Goal: Check status: Check status

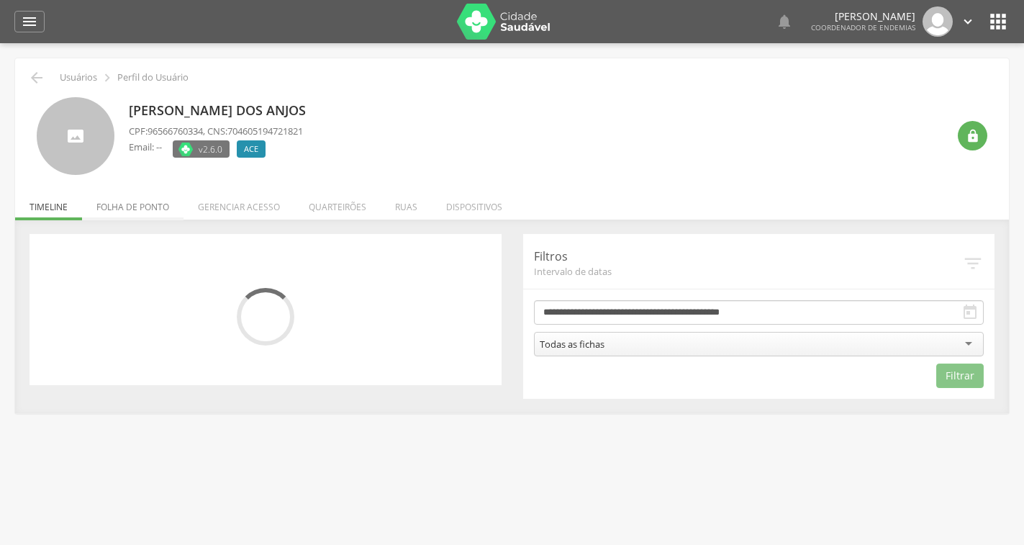
click at [163, 208] on li "Folha de ponto" at bounding box center [132, 203] width 101 height 34
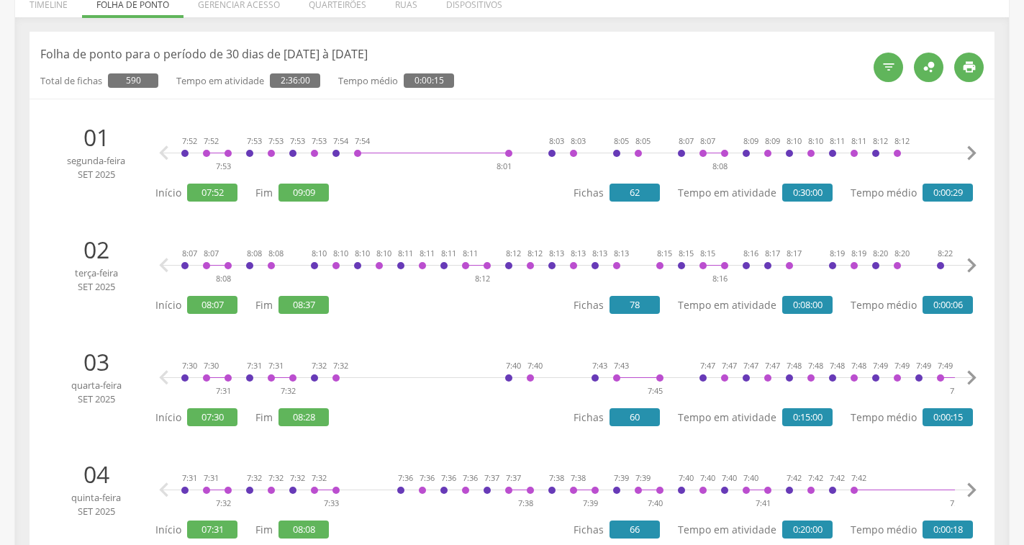
scroll to position [216, 0]
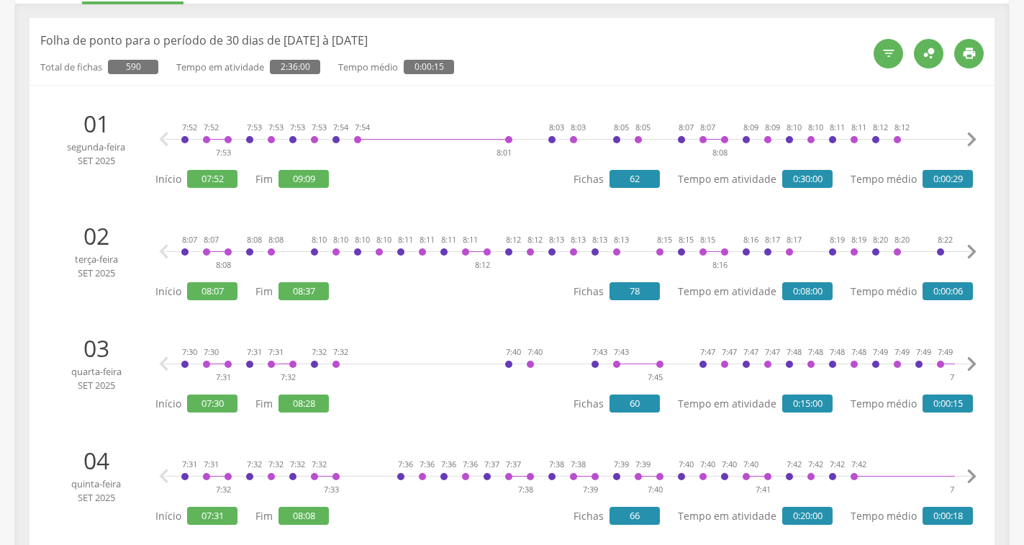
click at [971, 140] on icon "" at bounding box center [971, 139] width 29 height 29
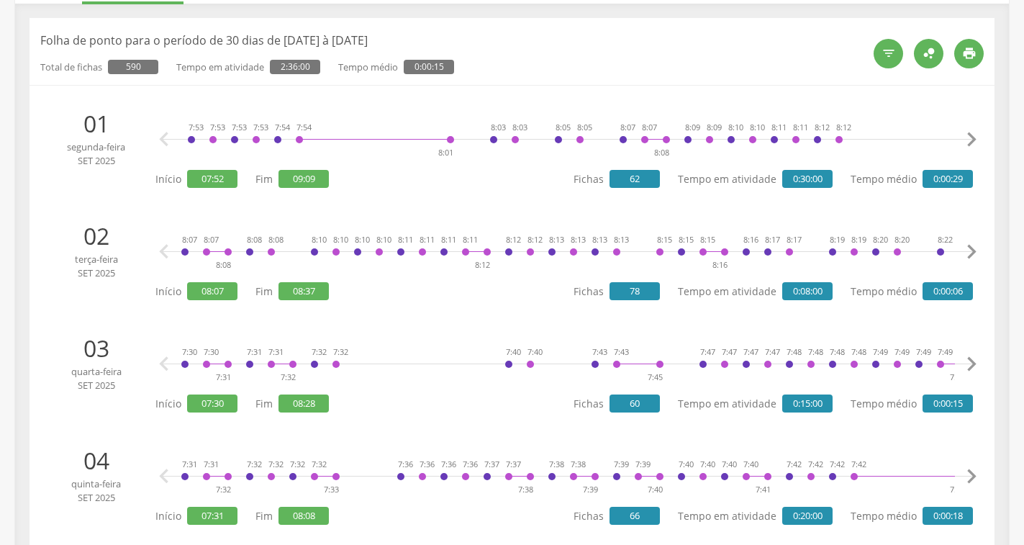
click at [971, 140] on icon "" at bounding box center [971, 139] width 29 height 29
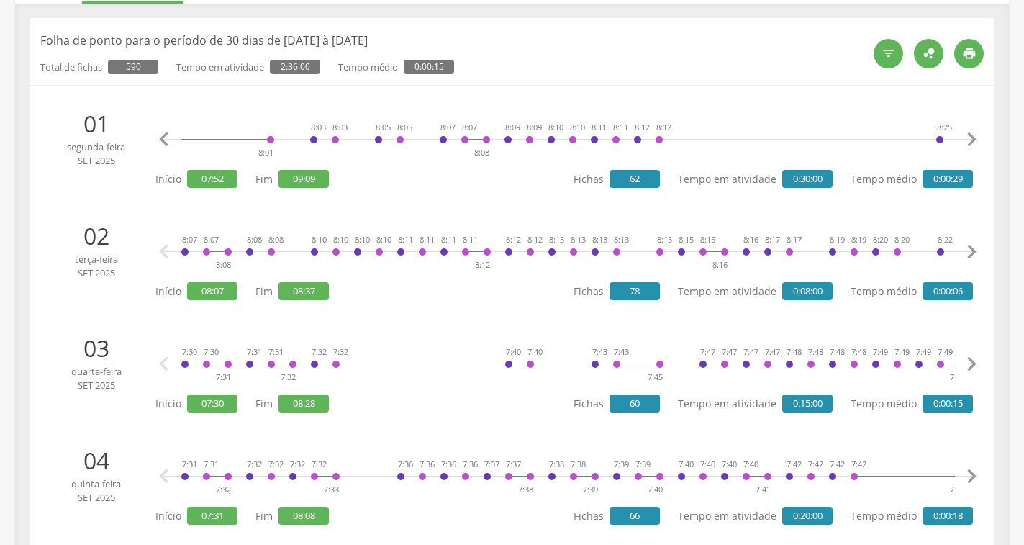
click at [971, 140] on icon "" at bounding box center [971, 139] width 29 height 29
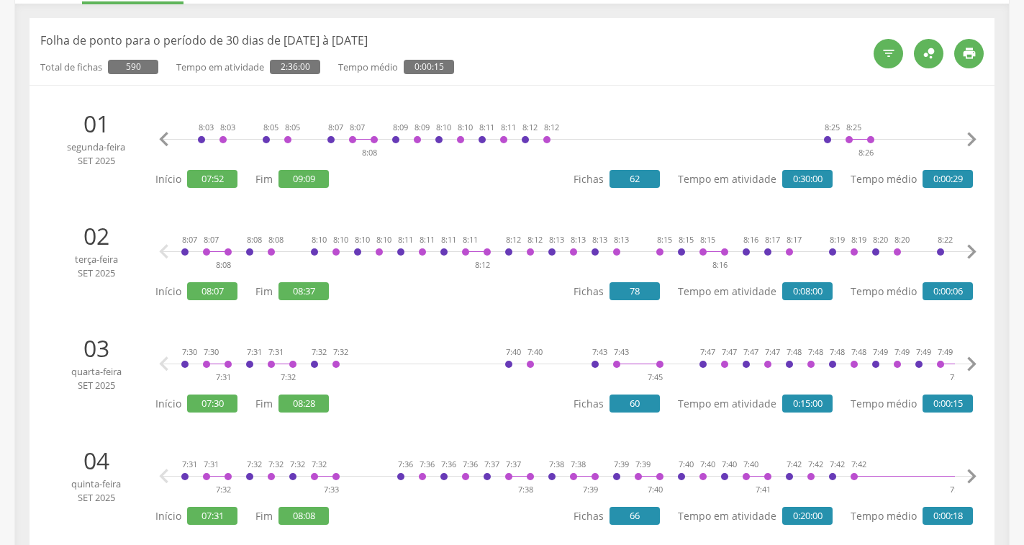
click at [971, 140] on icon "" at bounding box center [971, 139] width 29 height 29
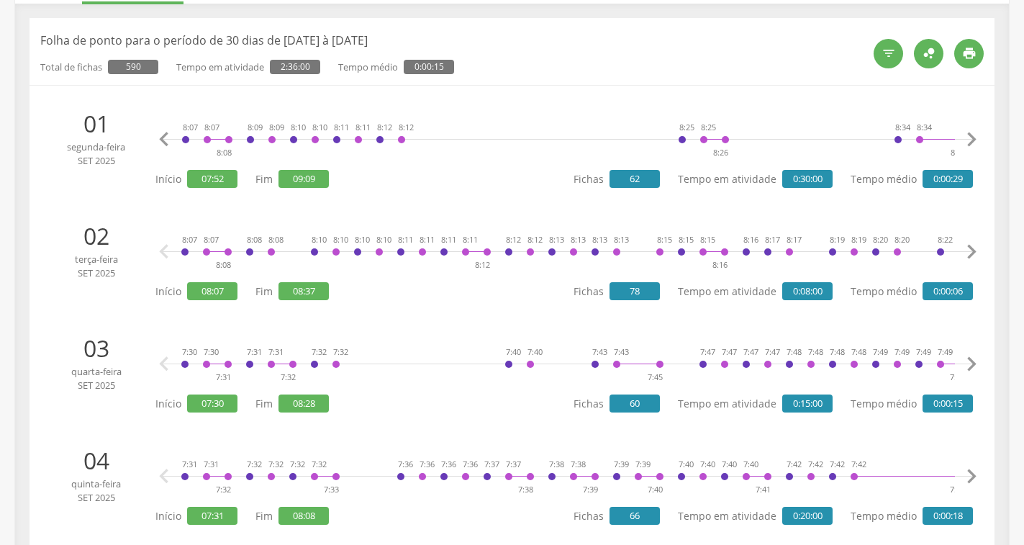
click at [971, 140] on icon "" at bounding box center [971, 139] width 29 height 29
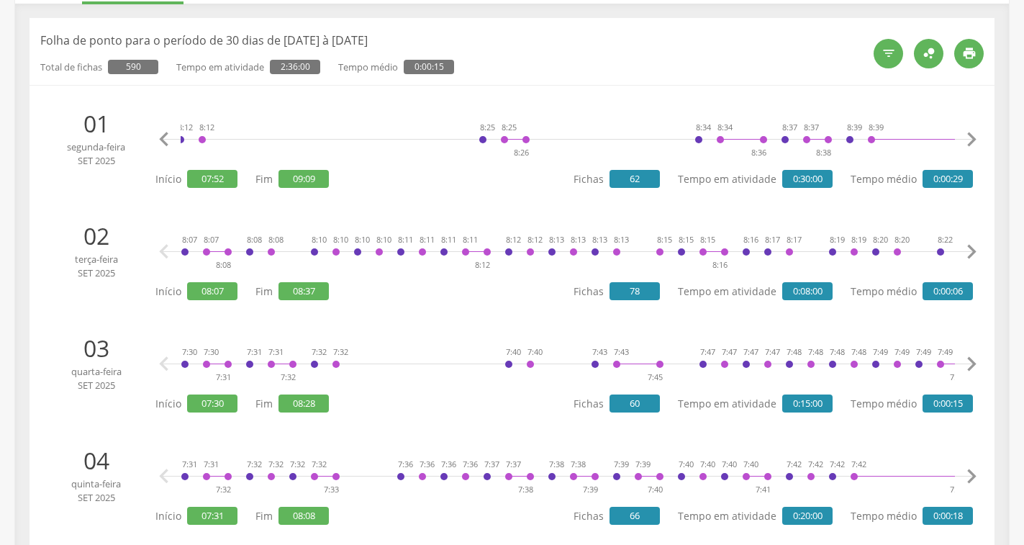
click at [971, 140] on icon "" at bounding box center [971, 139] width 29 height 29
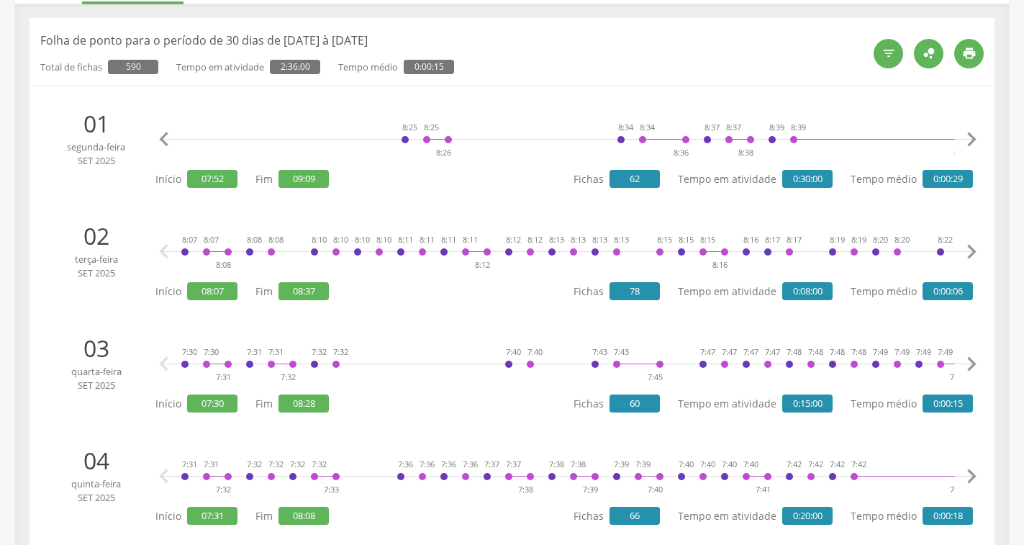
click at [971, 140] on icon "" at bounding box center [971, 139] width 29 height 29
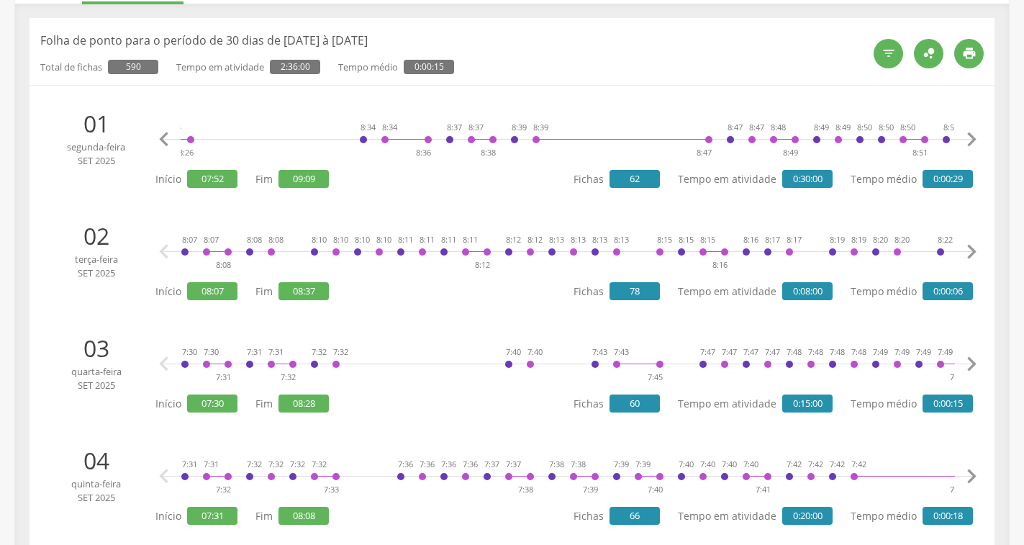
click at [971, 140] on icon "" at bounding box center [971, 139] width 29 height 29
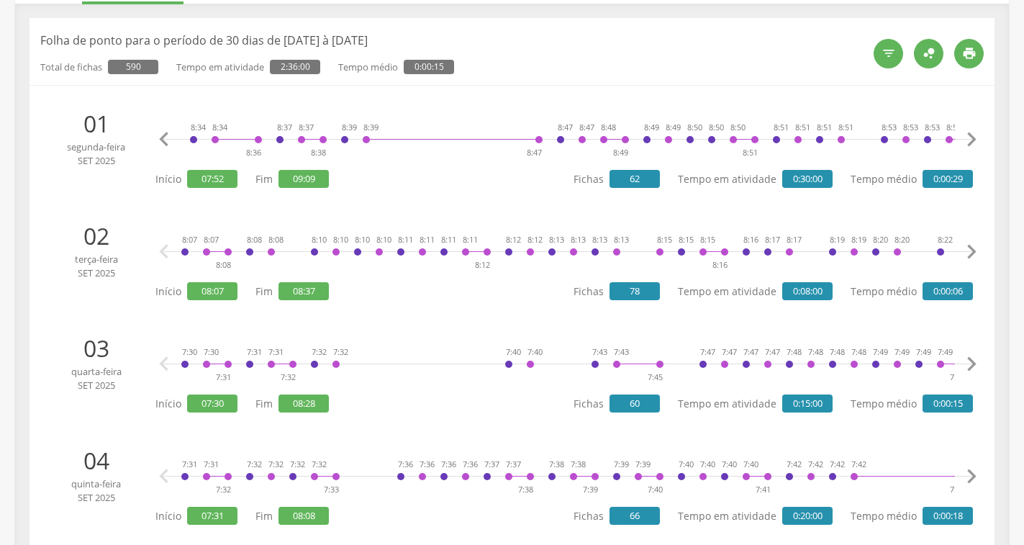
click at [971, 140] on icon "" at bounding box center [971, 139] width 29 height 29
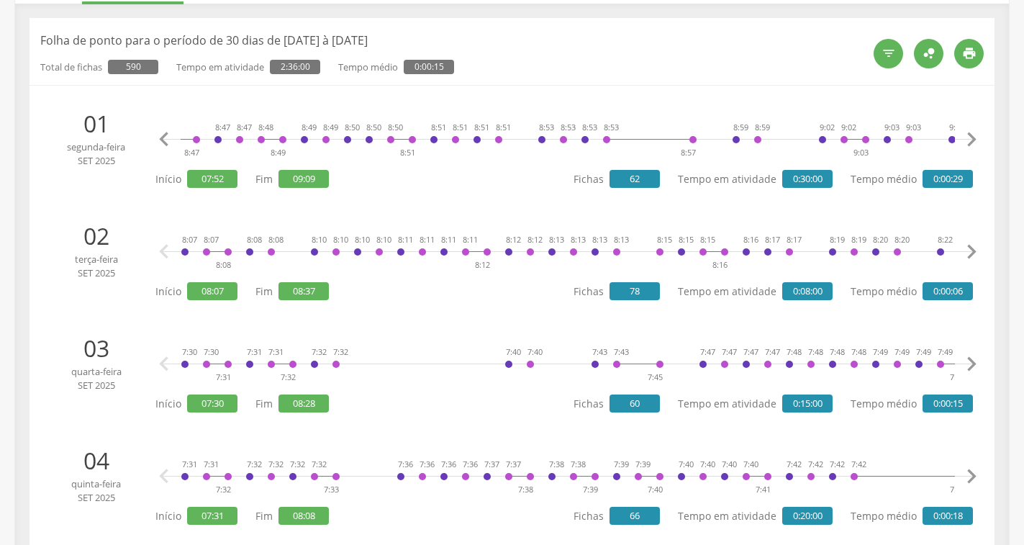
click at [971, 140] on icon "" at bounding box center [971, 139] width 29 height 29
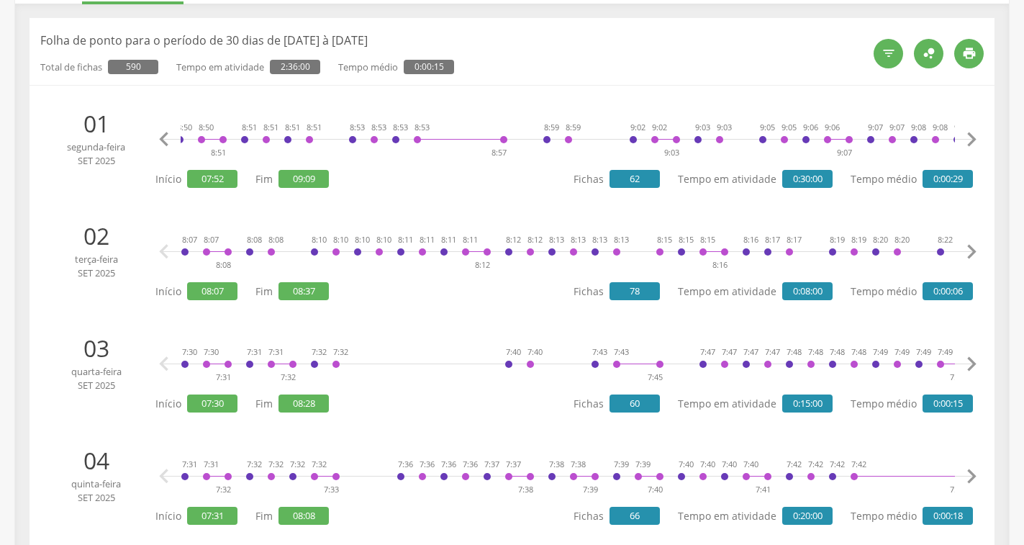
scroll to position [0, 1782]
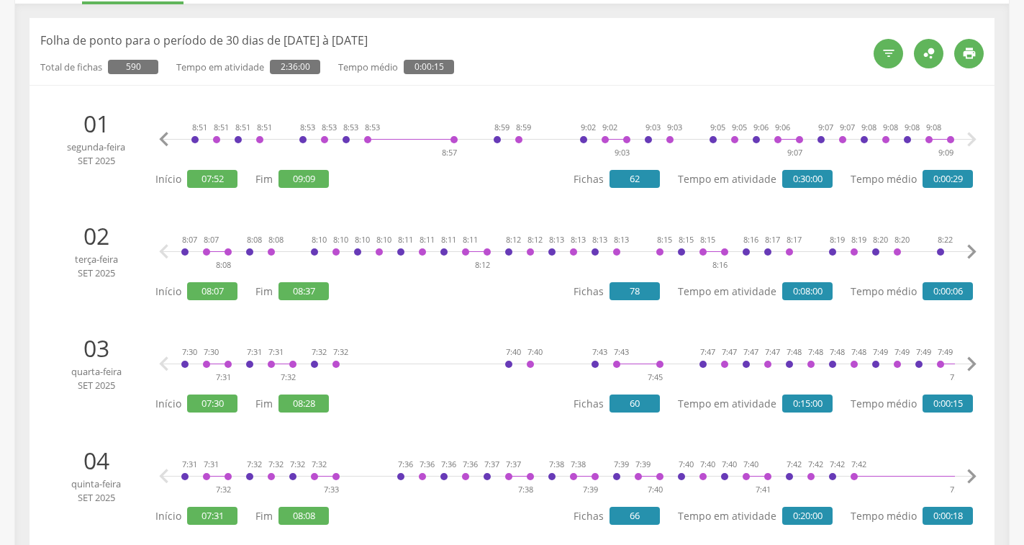
click at [971, 140] on icon "" at bounding box center [971, 139] width 29 height 29
click at [973, 250] on icon "" at bounding box center [971, 251] width 29 height 29
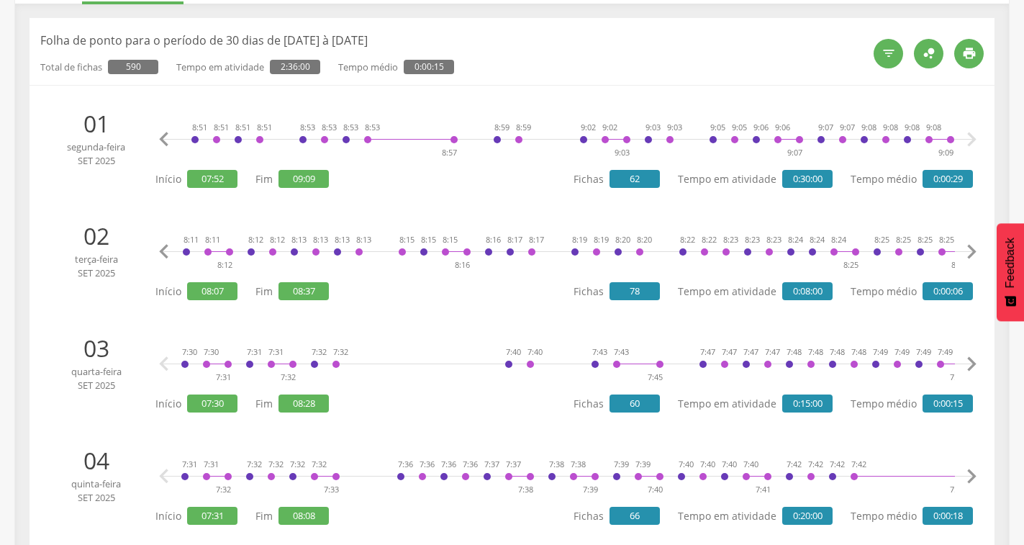
click at [973, 250] on icon "" at bounding box center [971, 251] width 29 height 29
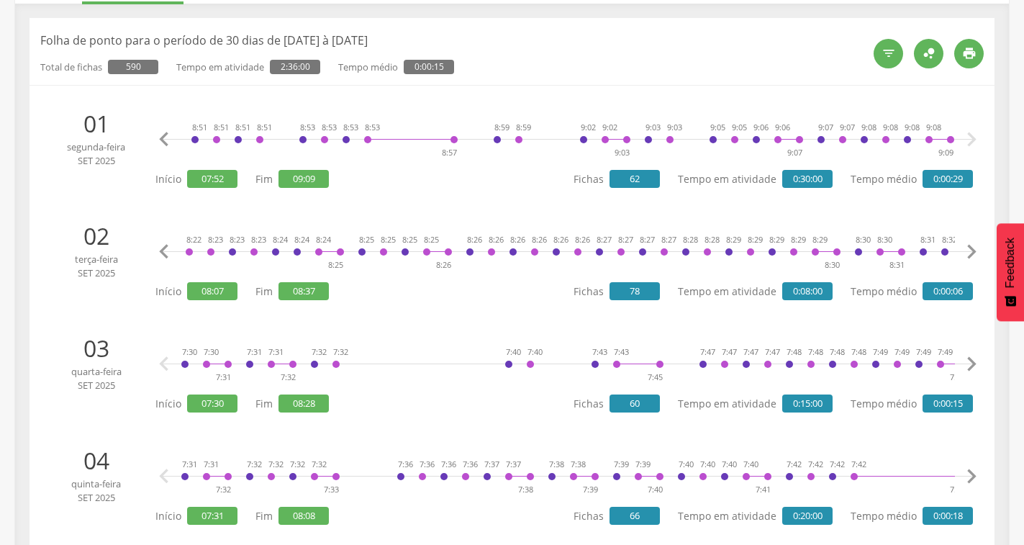
click at [973, 250] on icon "" at bounding box center [971, 251] width 29 height 29
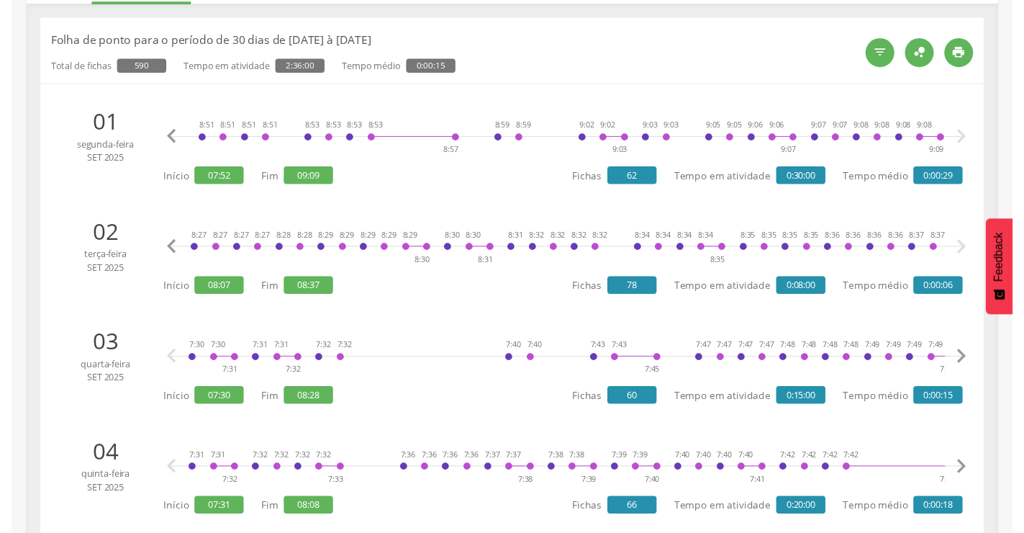
scroll to position [0, 1186]
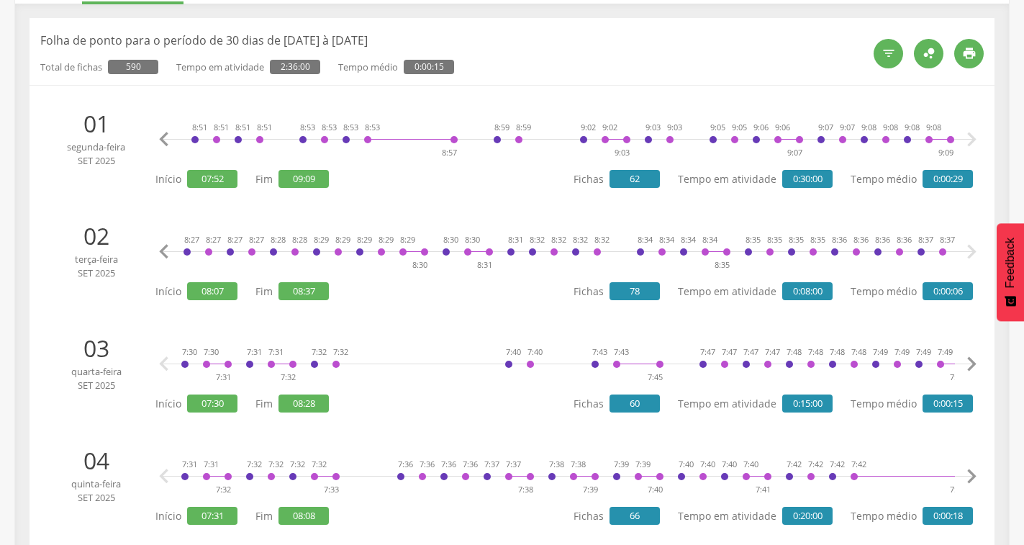
click at [973, 250] on icon "" at bounding box center [971, 251] width 29 height 29
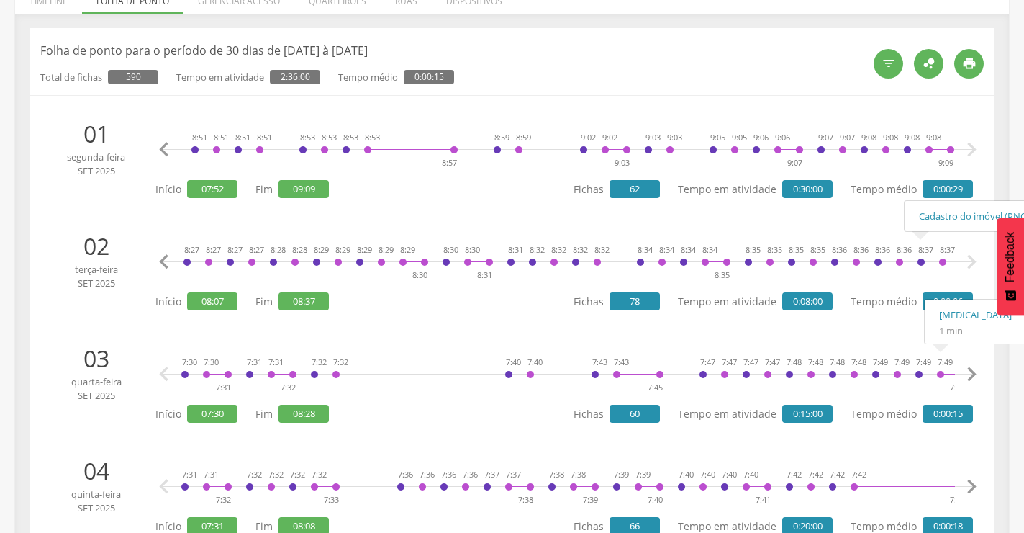
scroll to position [216, 0]
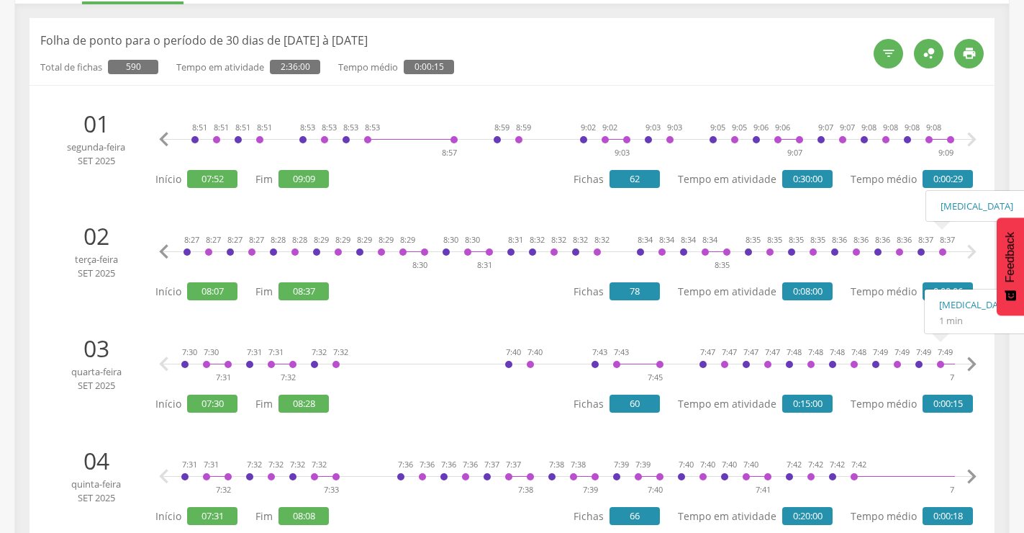
click at [969, 251] on icon "" at bounding box center [971, 251] width 29 height 29
click at [972, 366] on icon "" at bounding box center [971, 364] width 29 height 29
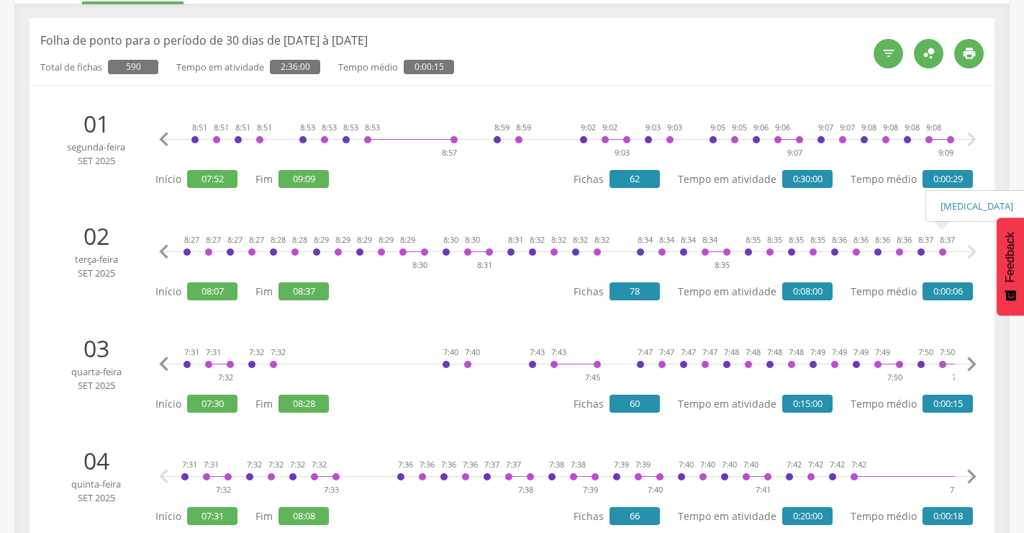
click at [972, 366] on icon "" at bounding box center [971, 364] width 29 height 29
click at [973, 366] on icon "" at bounding box center [971, 364] width 29 height 29
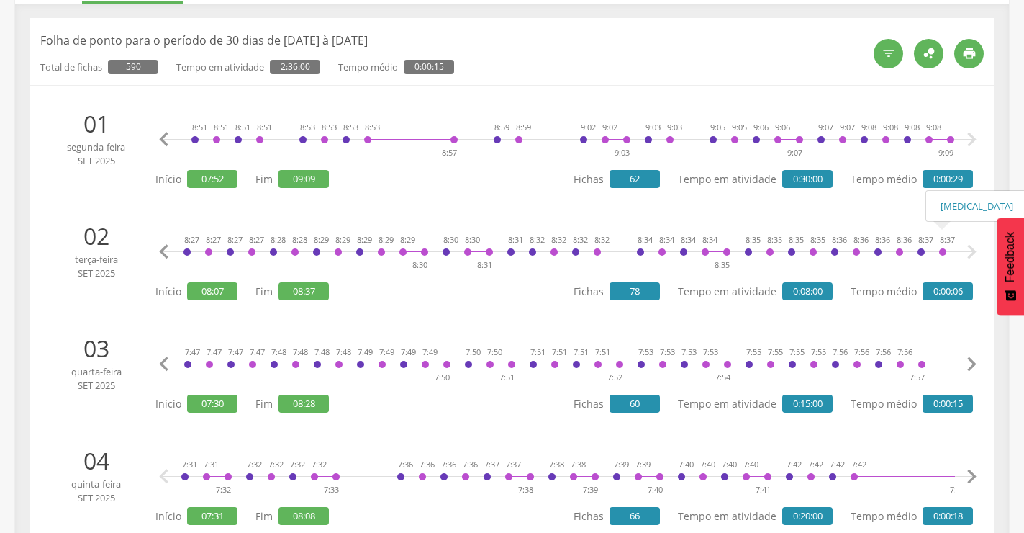
click at [973, 366] on icon "" at bounding box center [971, 364] width 29 height 29
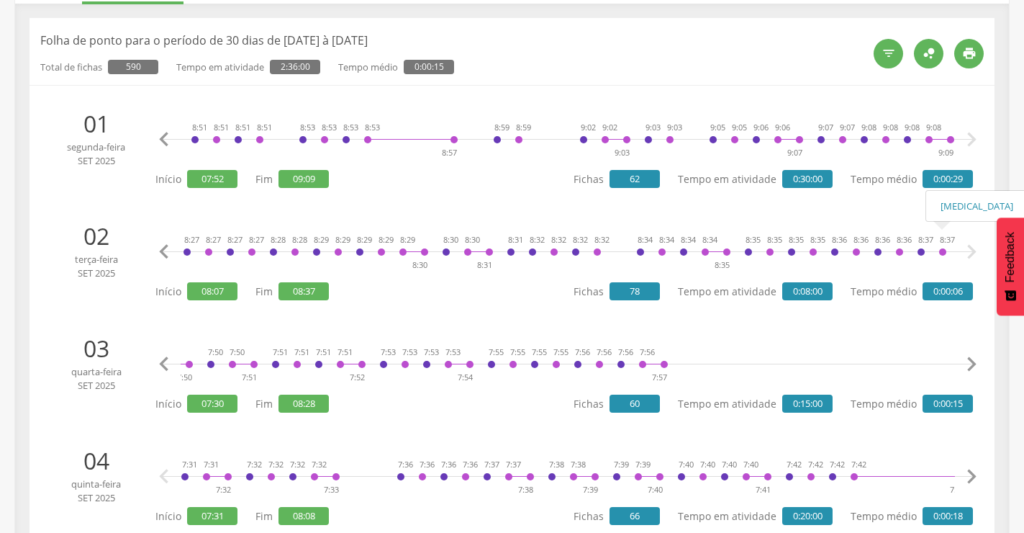
click at [973, 366] on icon "" at bounding box center [971, 364] width 29 height 29
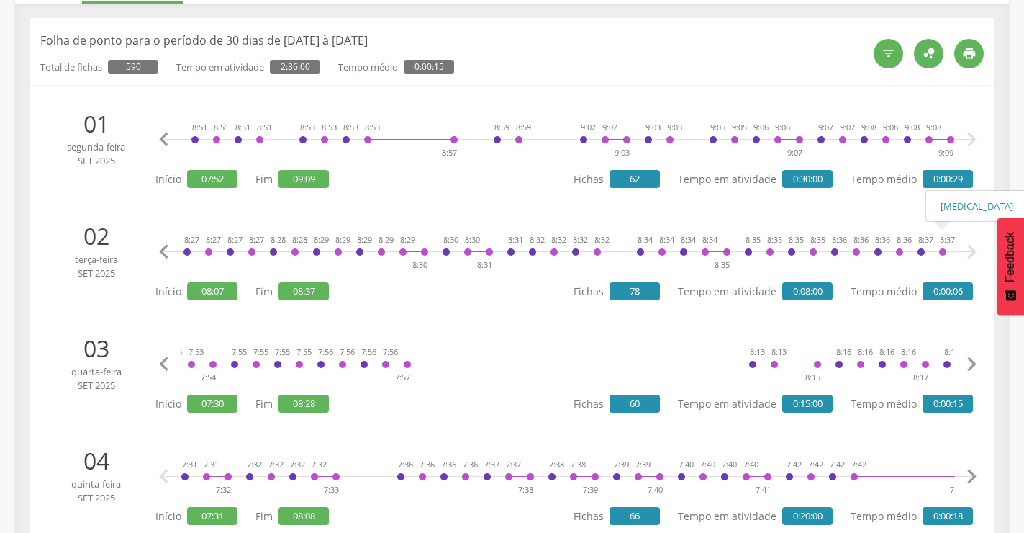
click at [973, 366] on icon "" at bounding box center [971, 364] width 29 height 29
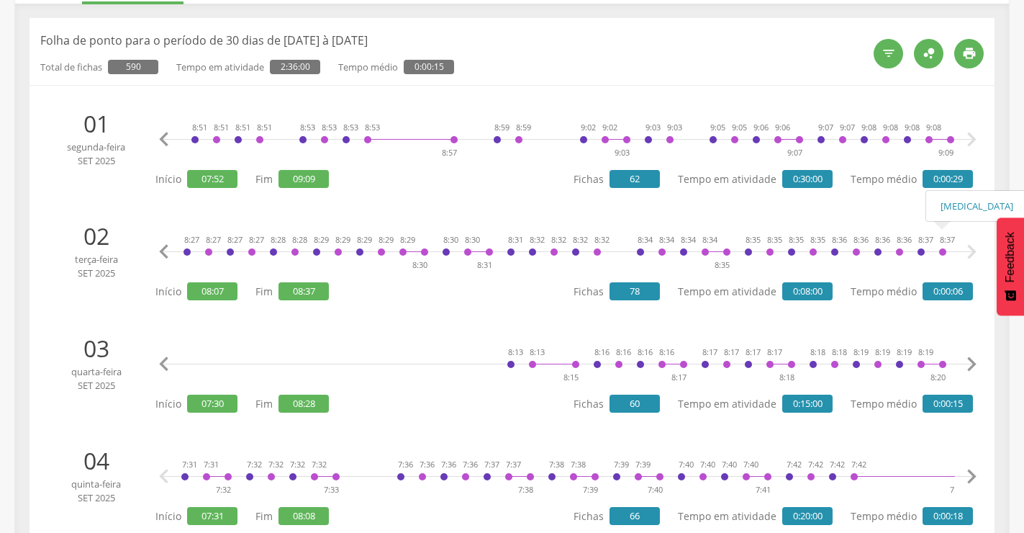
click at [973, 366] on icon "" at bounding box center [971, 364] width 29 height 29
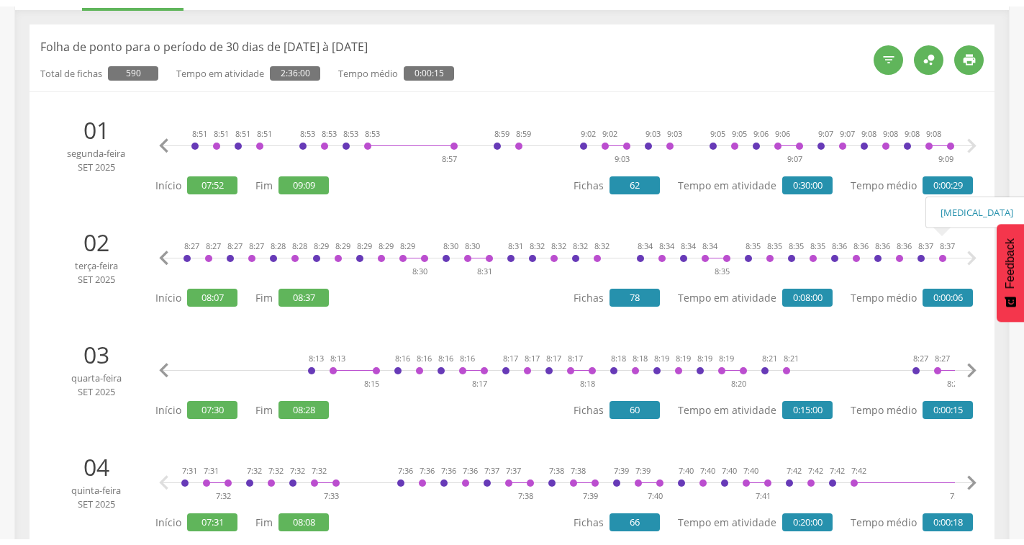
scroll to position [0, 1480]
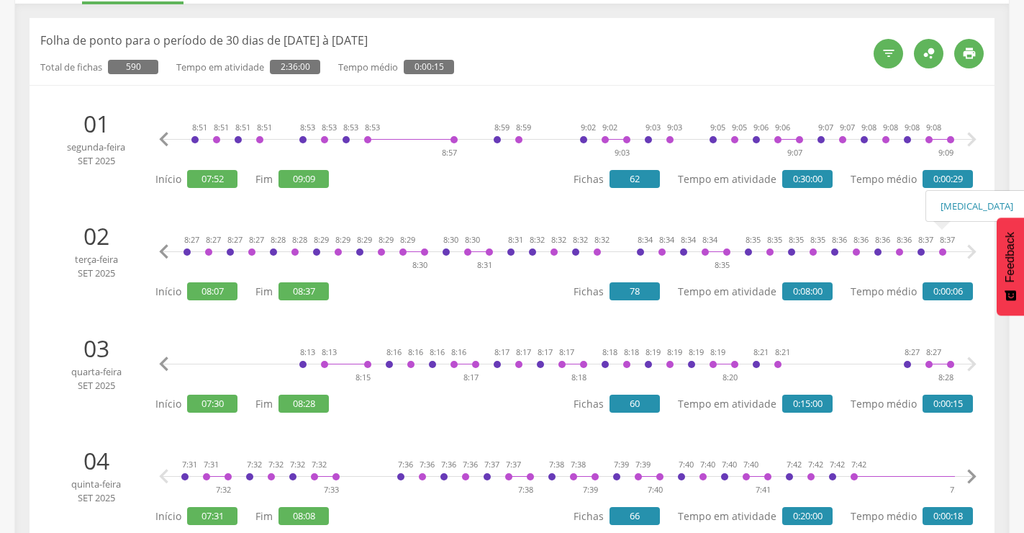
click at [973, 366] on icon "" at bounding box center [971, 364] width 29 height 29
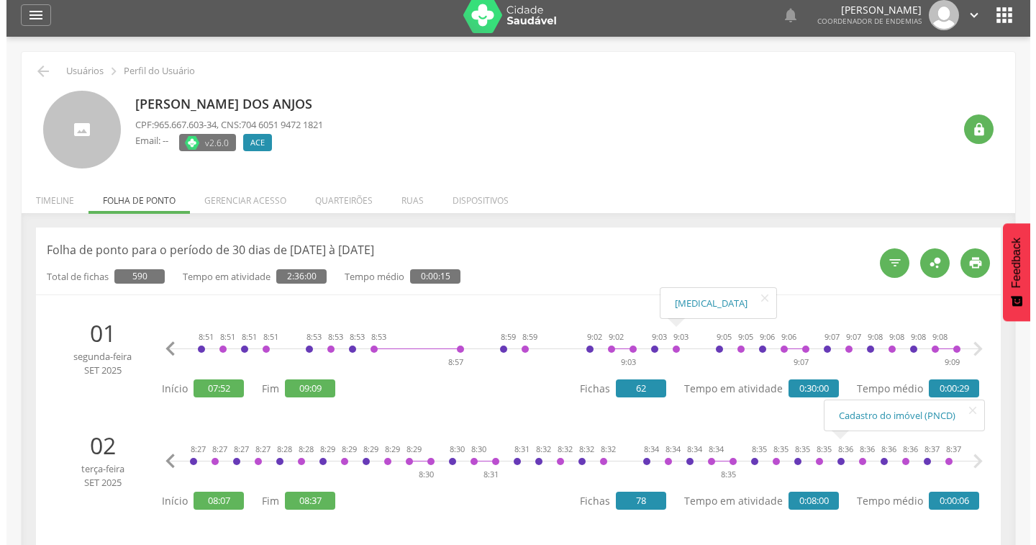
scroll to position [0, 0]
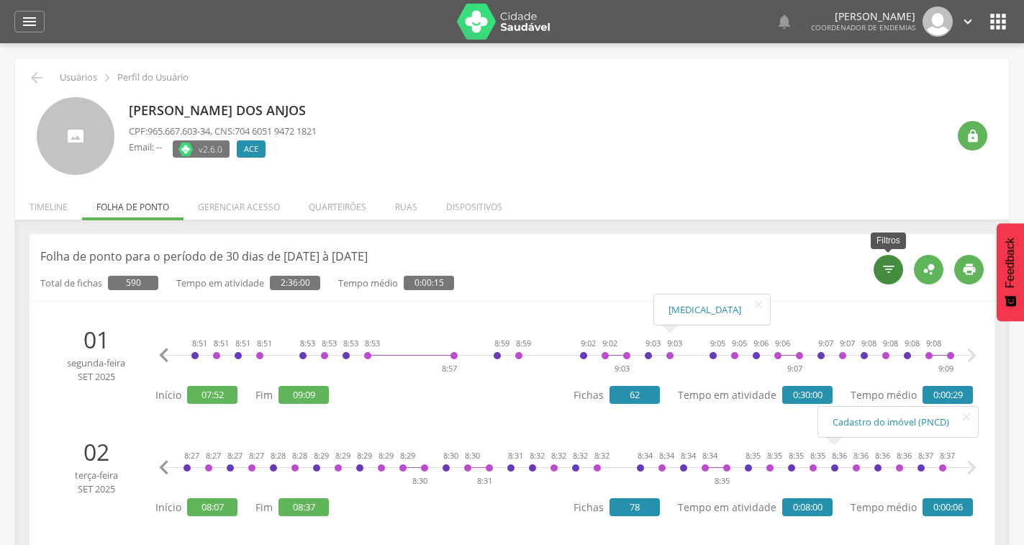
click at [887, 273] on icon "" at bounding box center [889, 269] width 14 height 14
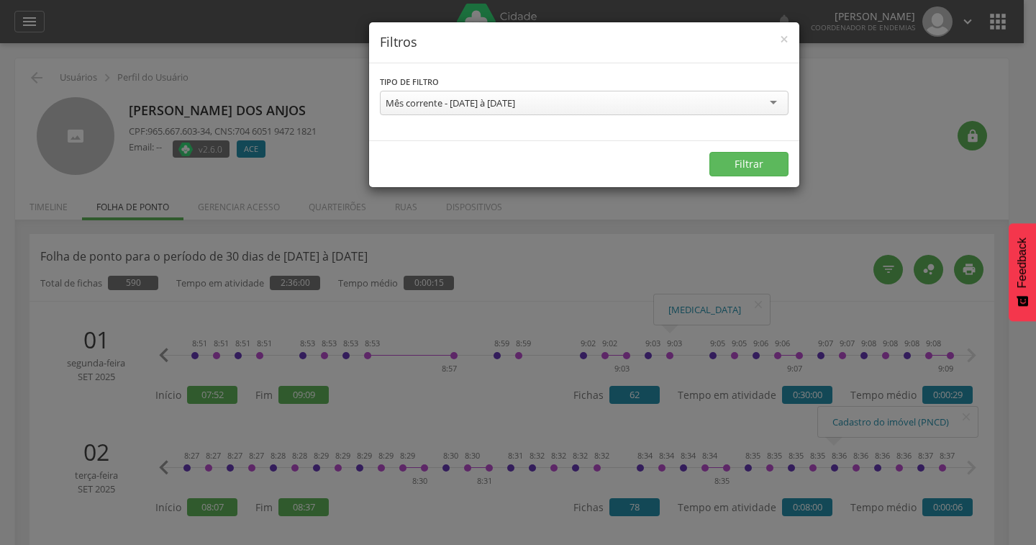
click at [634, 109] on div "Mês corrente - [DATE] à [DATE]" at bounding box center [584, 103] width 409 height 24
click at [761, 166] on button "Filtrar" at bounding box center [749, 164] width 79 height 24
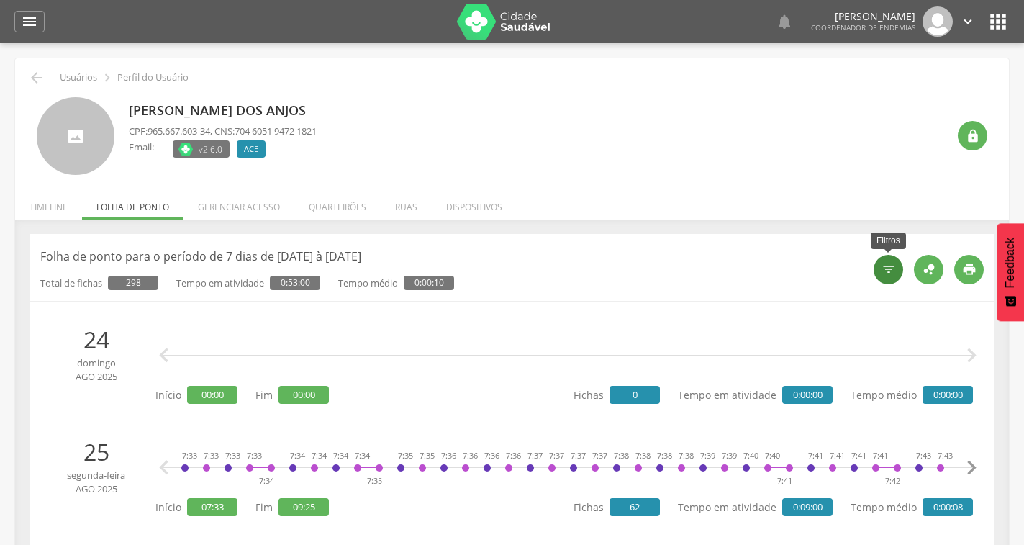
click at [887, 275] on icon "" at bounding box center [889, 269] width 14 height 14
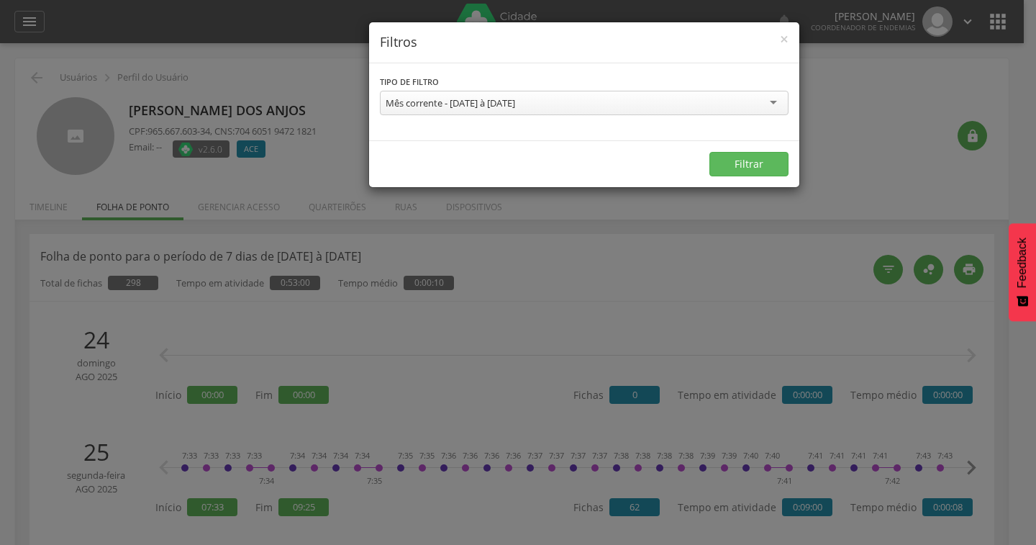
click at [735, 109] on div "Mês corrente - [DATE] à [DATE]" at bounding box center [584, 103] width 409 height 24
click at [733, 162] on button "Filtrar" at bounding box center [749, 164] width 79 height 24
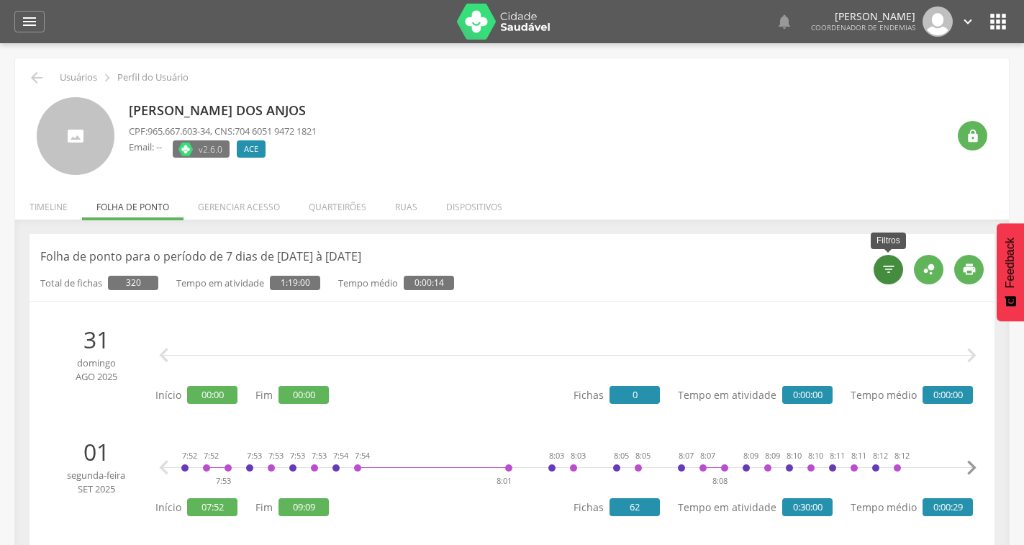
click at [891, 266] on icon "" at bounding box center [889, 269] width 14 height 14
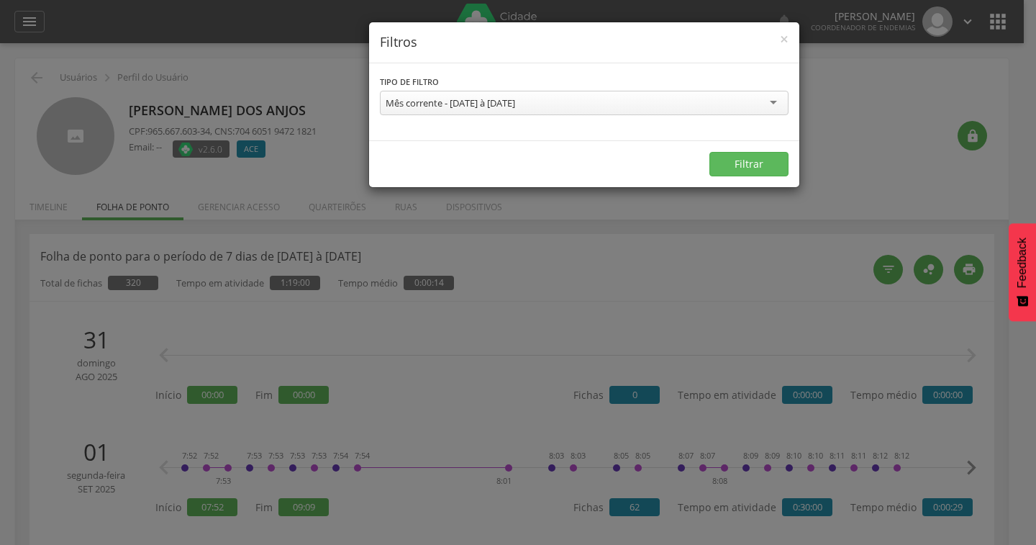
click at [627, 104] on div "Mês corrente - [DATE] à [DATE]" at bounding box center [584, 103] width 409 height 24
click at [744, 167] on button "Filtrar" at bounding box center [749, 164] width 79 height 24
